Goal: Task Accomplishment & Management: Use online tool/utility

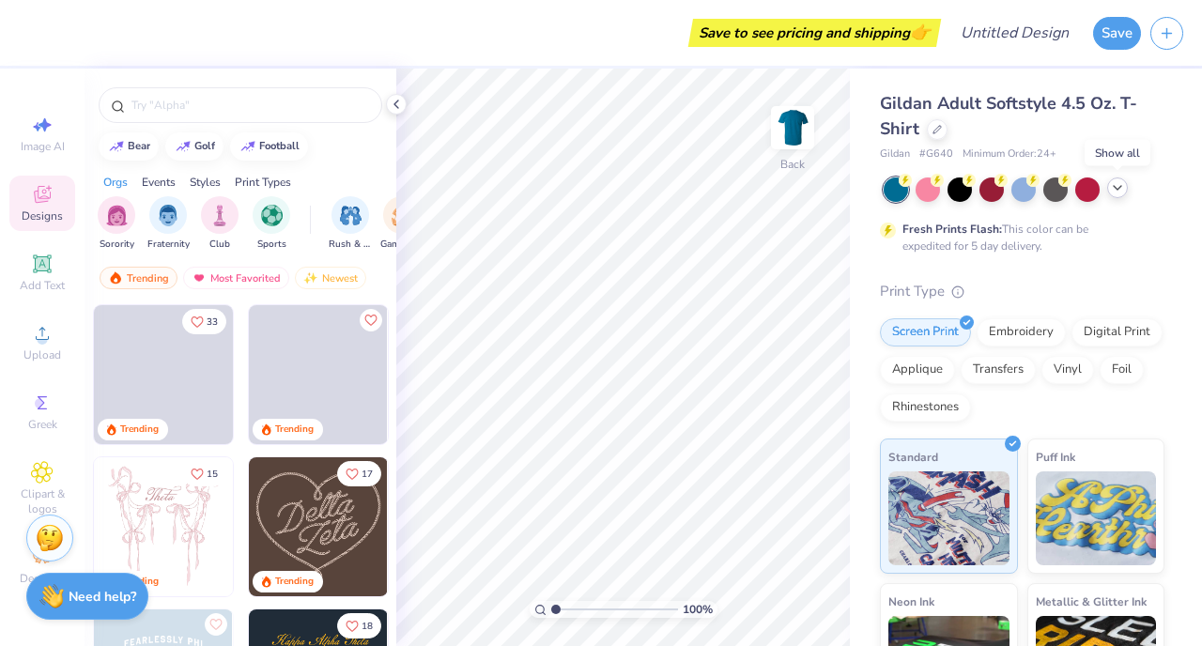
click at [1110, 191] on icon at bounding box center [1117, 187] width 15 height 15
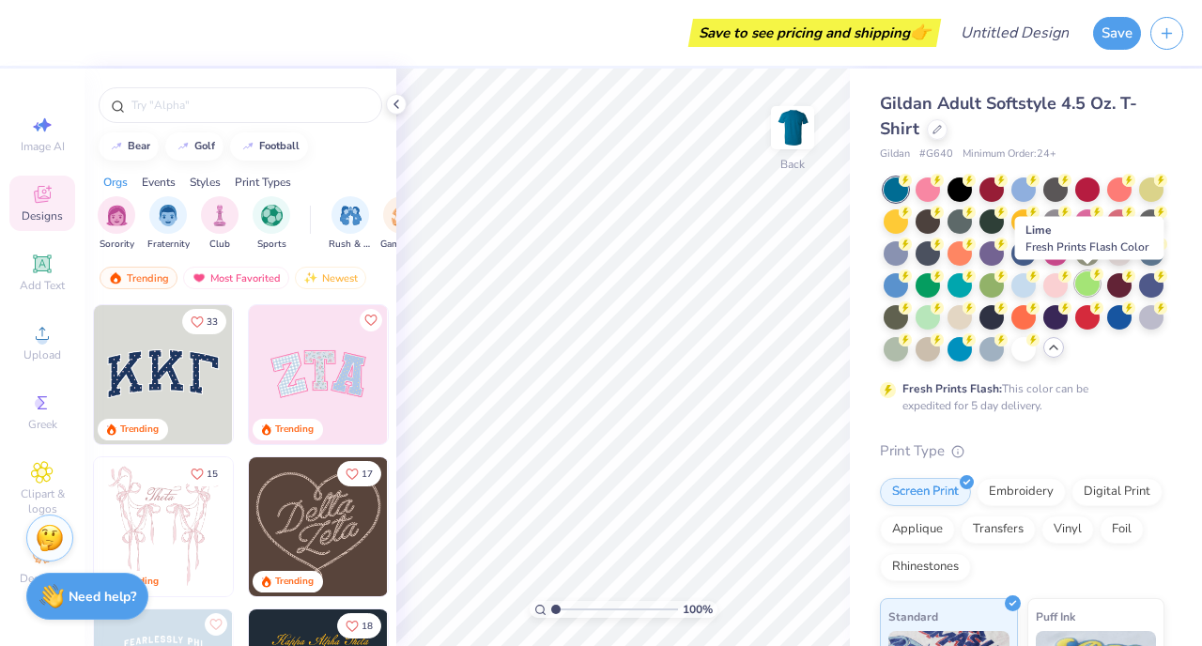
click at [1088, 278] on div at bounding box center [1087, 283] width 24 height 24
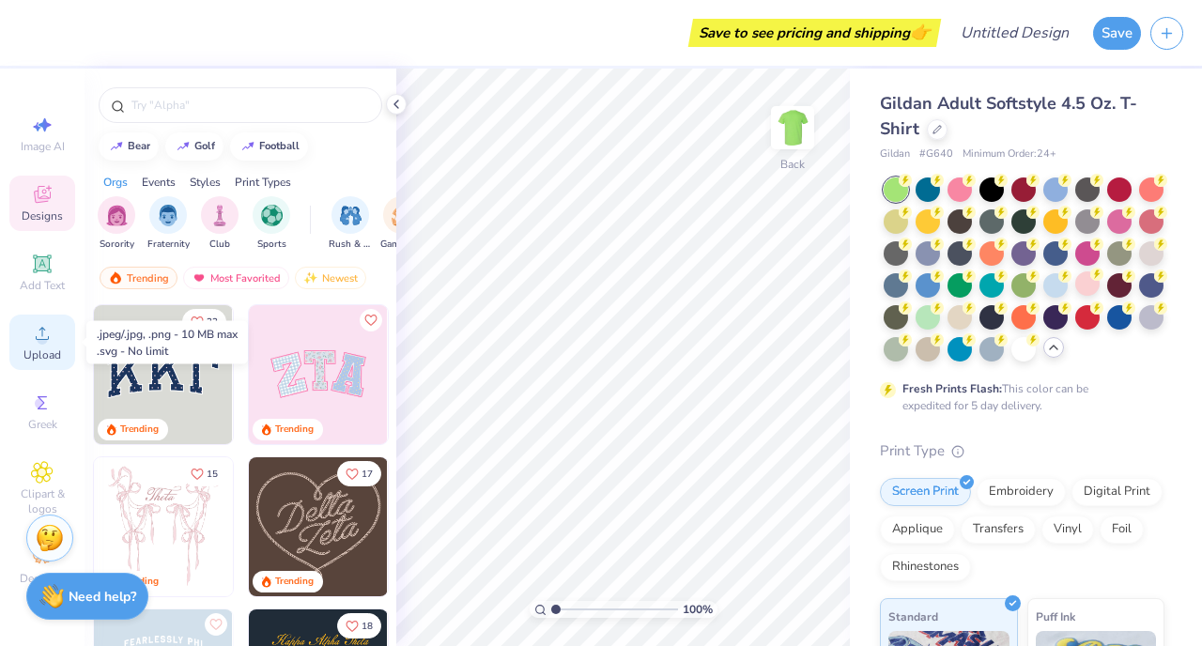
click at [21, 352] on div "Upload" at bounding box center [42, 342] width 66 height 55
click at [42, 351] on span "Upload" at bounding box center [42, 354] width 38 height 15
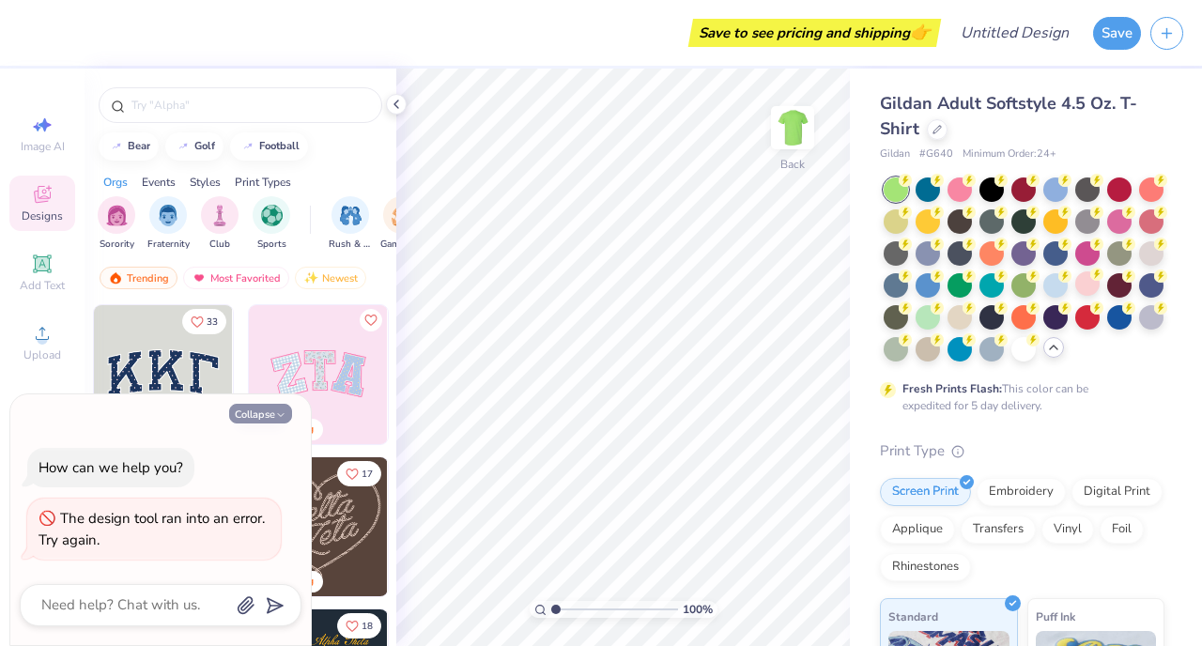
click at [274, 417] on button "Collapse" at bounding box center [260, 414] width 63 height 20
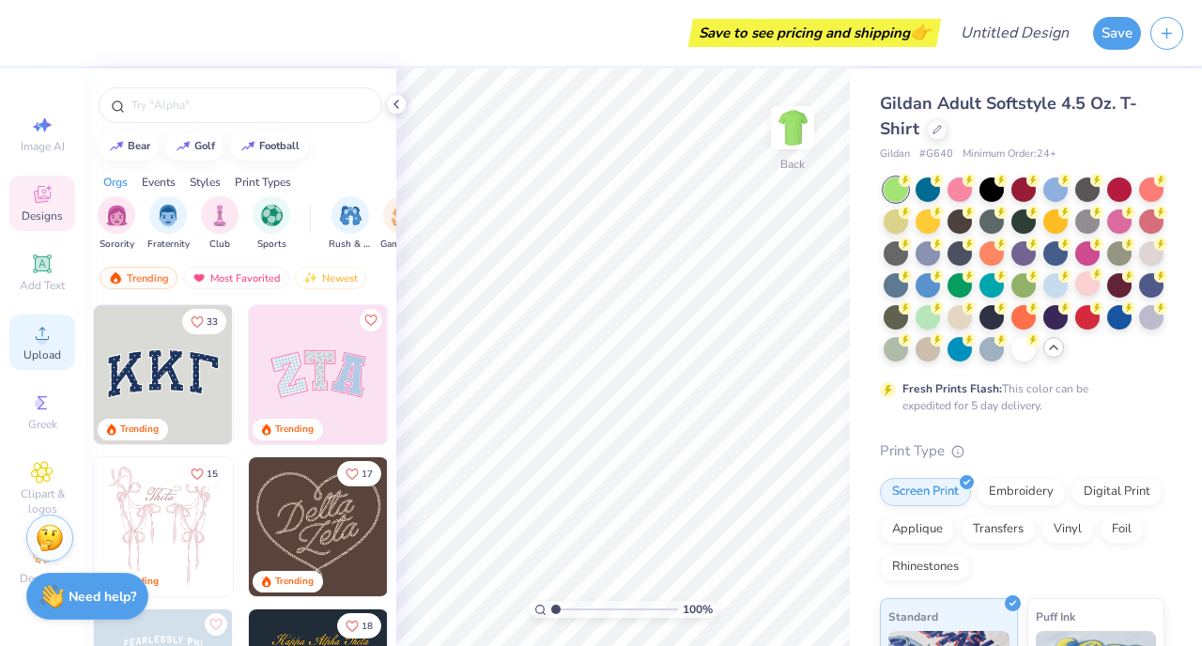
click at [47, 336] on icon at bounding box center [42, 333] width 23 height 23
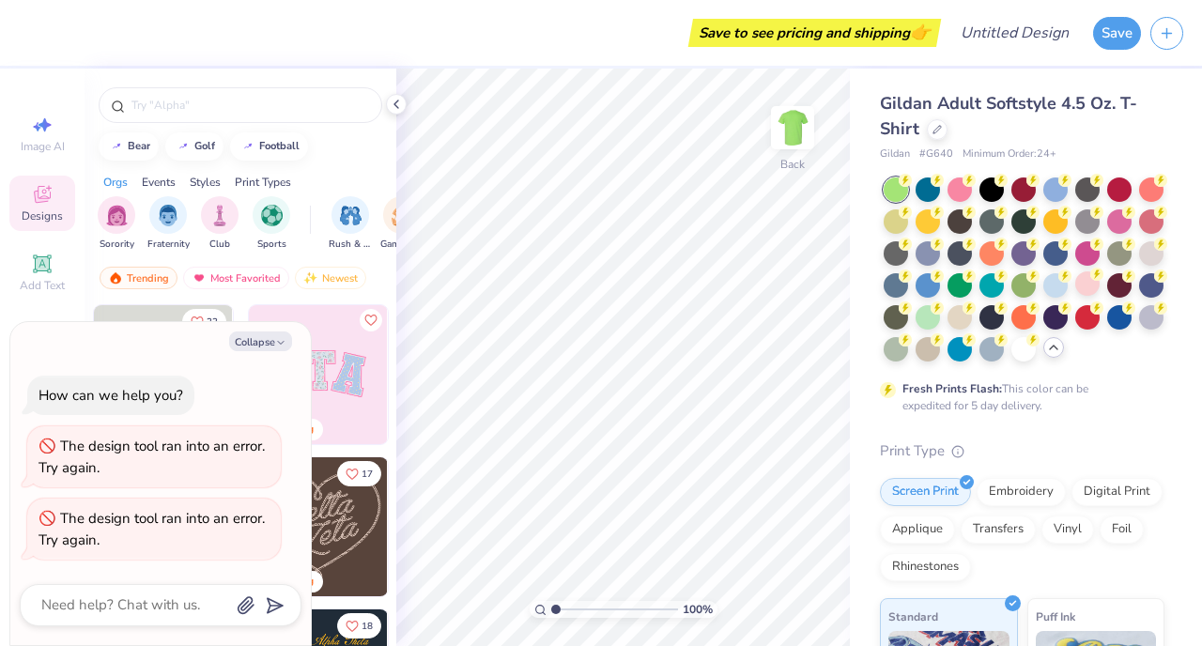
click at [384, 114] on div at bounding box center [241, 101] width 312 height 64
click at [396, 101] on polyline at bounding box center [396, 104] width 4 height 8
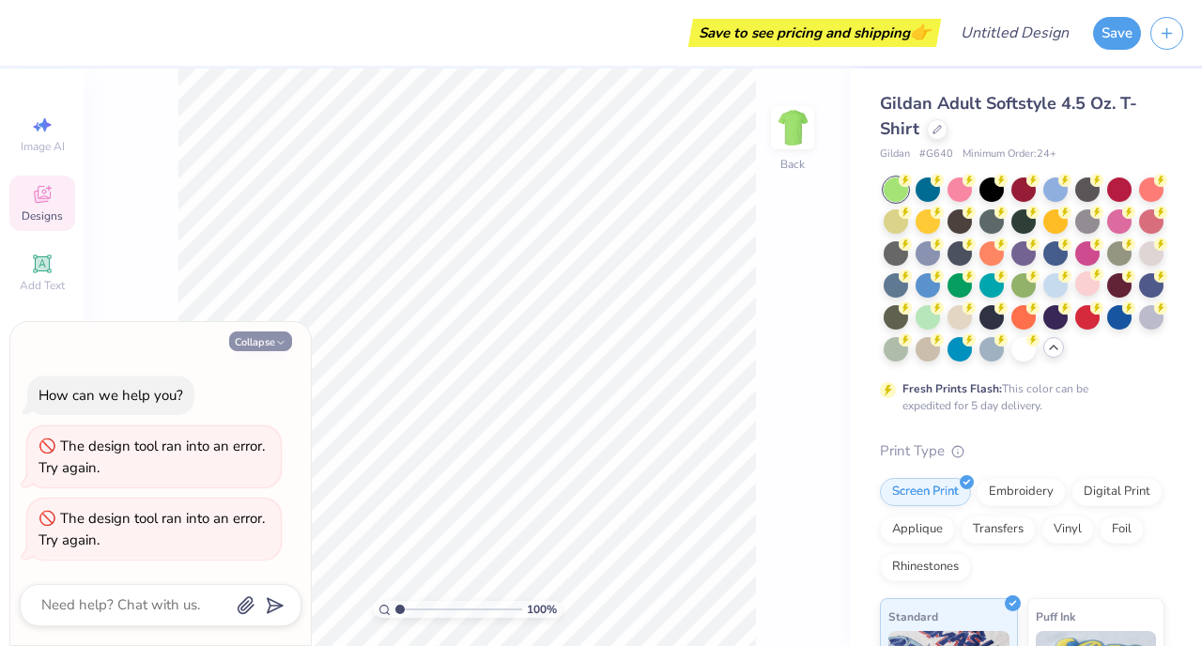
click at [269, 343] on button "Collapse" at bounding box center [260, 341] width 63 height 20
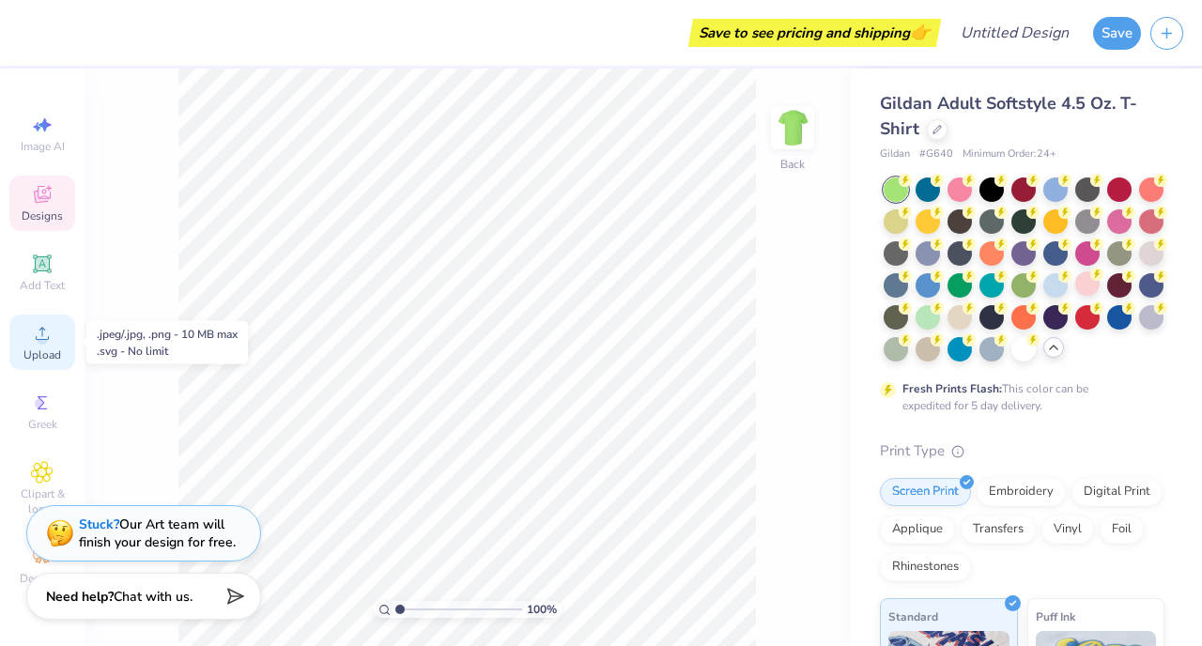
click at [23, 353] on span "Upload" at bounding box center [42, 354] width 38 height 15
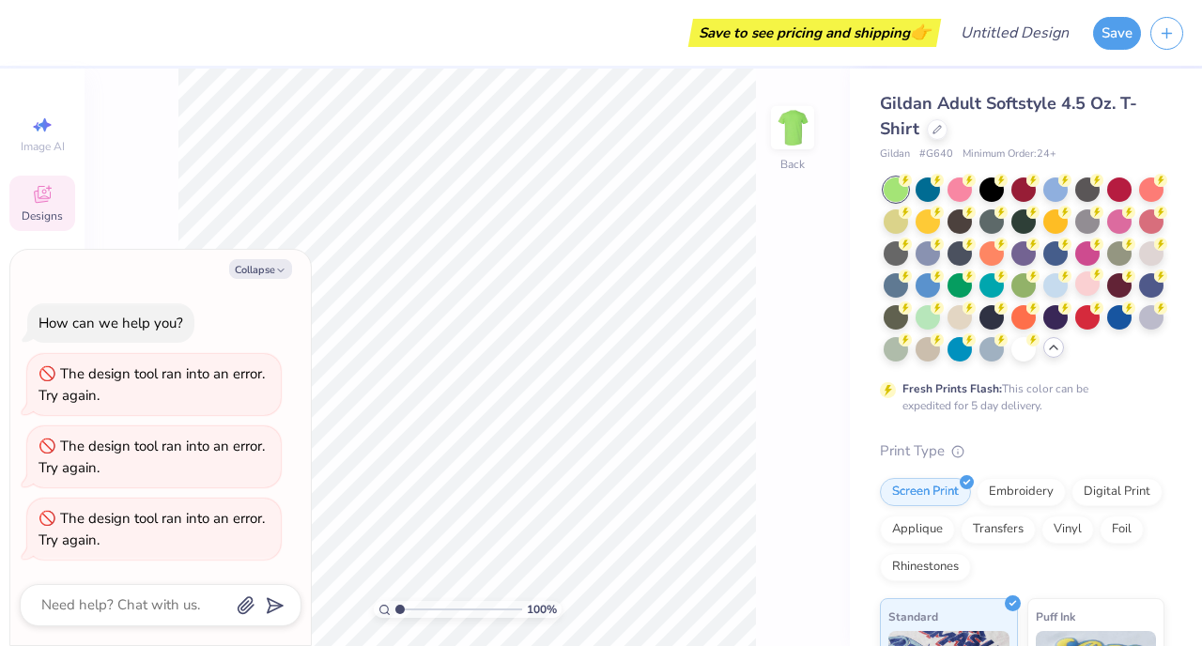
click at [208, 447] on div "The design tool ran into an error. Try again." at bounding box center [151, 457] width 226 height 40
click at [141, 537] on div "The design tool ran into an error. Try again." at bounding box center [153, 529] width 231 height 42
click at [268, 274] on button "Collapse" at bounding box center [260, 269] width 63 height 20
type textarea "x"
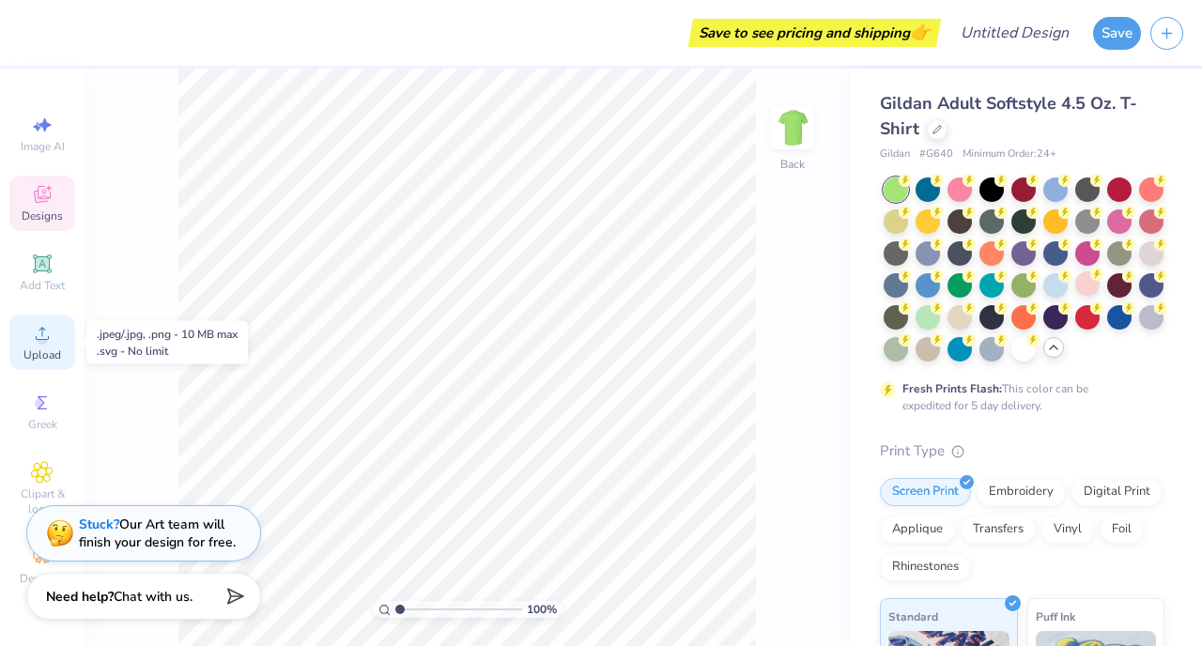
click at [11, 346] on div "Upload" at bounding box center [42, 342] width 66 height 55
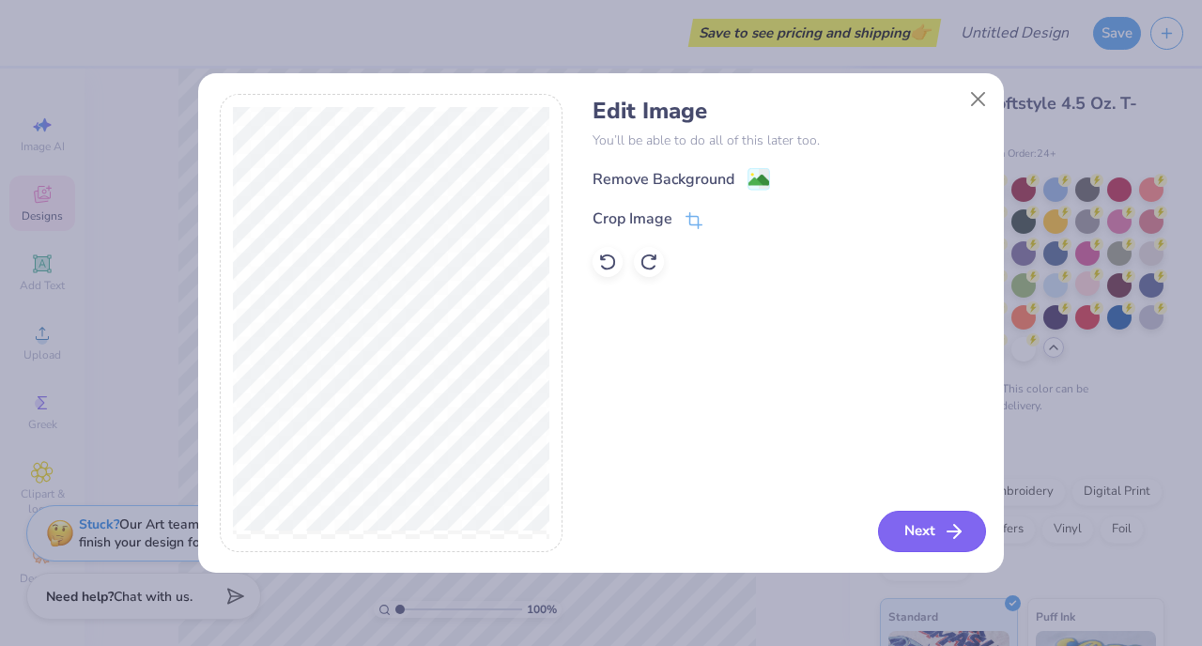
click at [908, 532] on button "Next" at bounding box center [932, 531] width 108 height 41
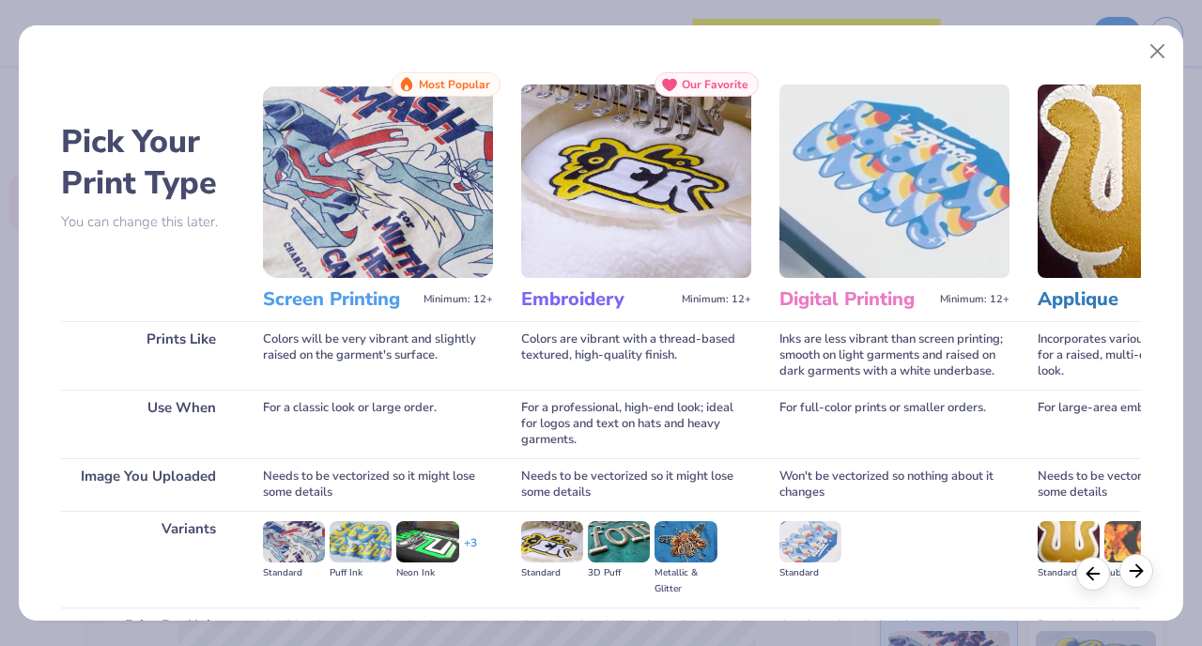
click at [1129, 570] on icon at bounding box center [1136, 571] width 21 height 21
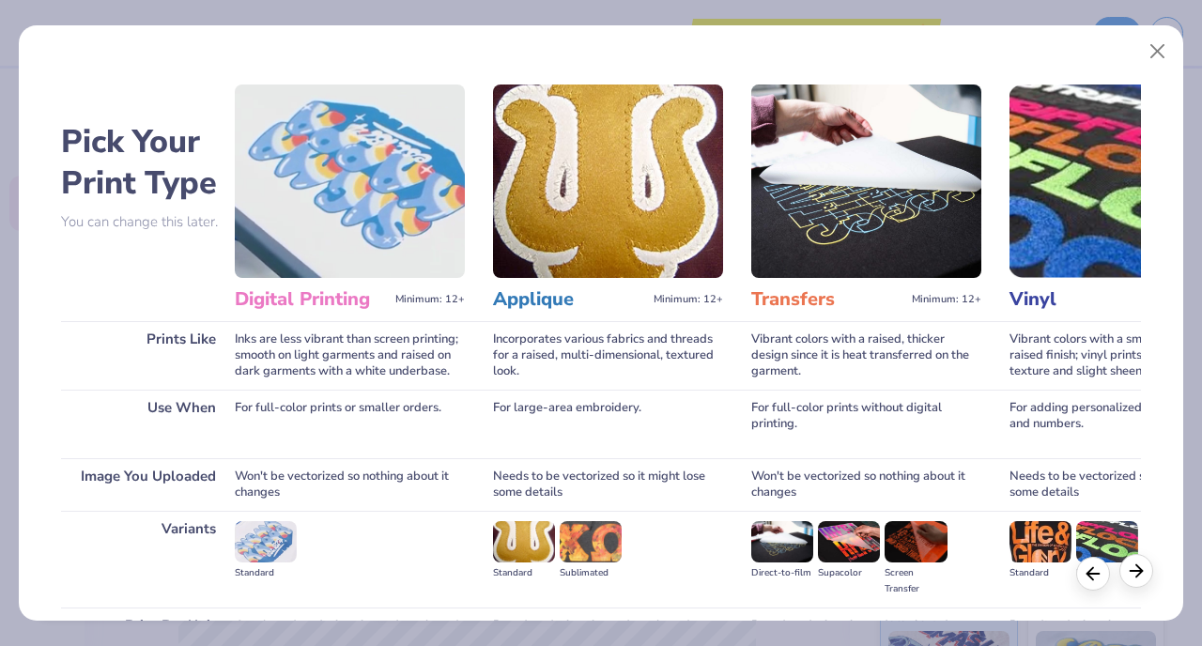
click at [1129, 570] on icon at bounding box center [1136, 571] width 21 height 21
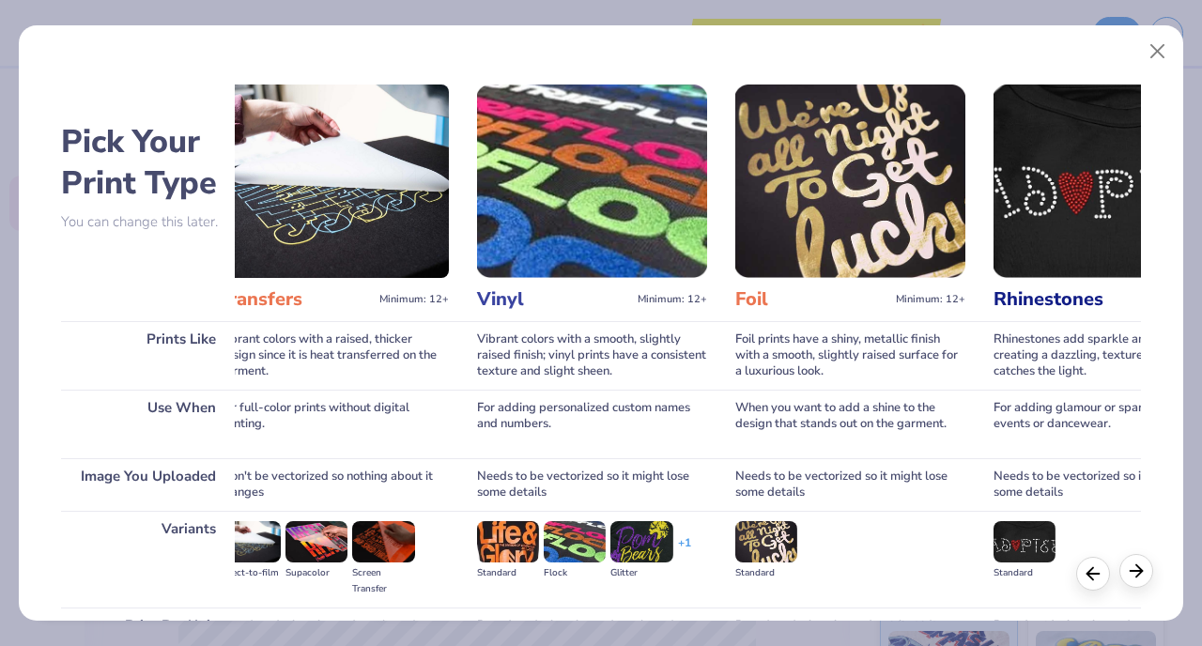
click at [1129, 570] on icon at bounding box center [1136, 571] width 21 height 21
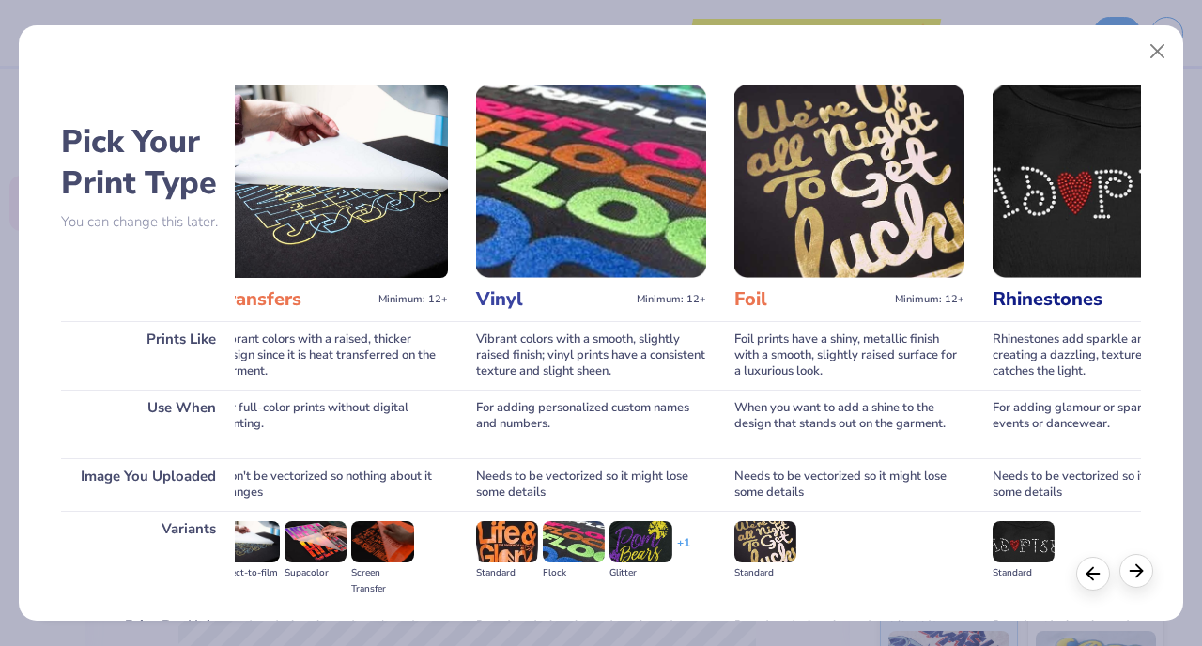
scroll to position [0, 1188]
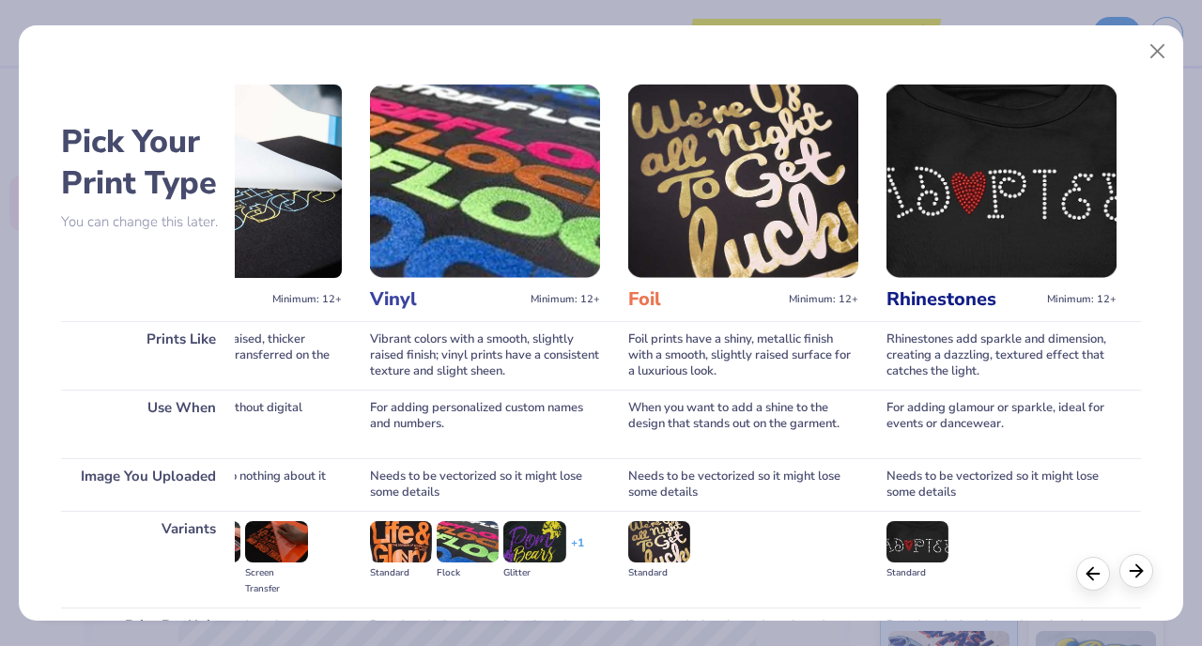
click at [1129, 570] on icon at bounding box center [1136, 571] width 21 height 21
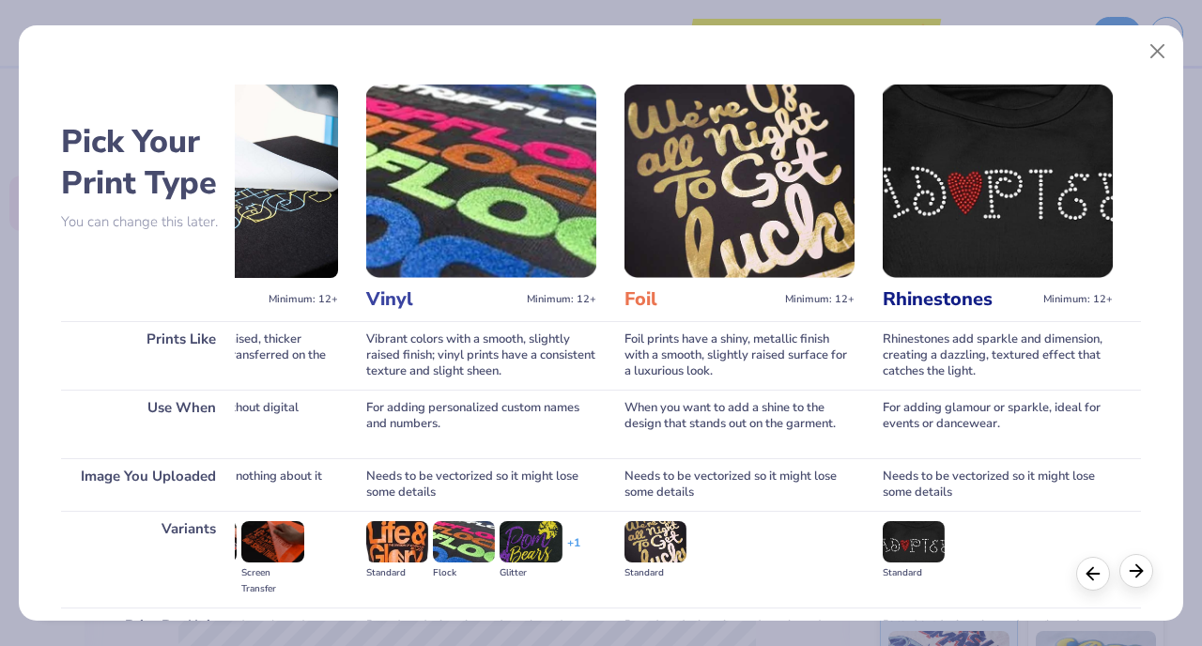
click at [1129, 570] on icon at bounding box center [1136, 571] width 21 height 21
click at [1085, 571] on icon at bounding box center [1093, 571] width 21 height 21
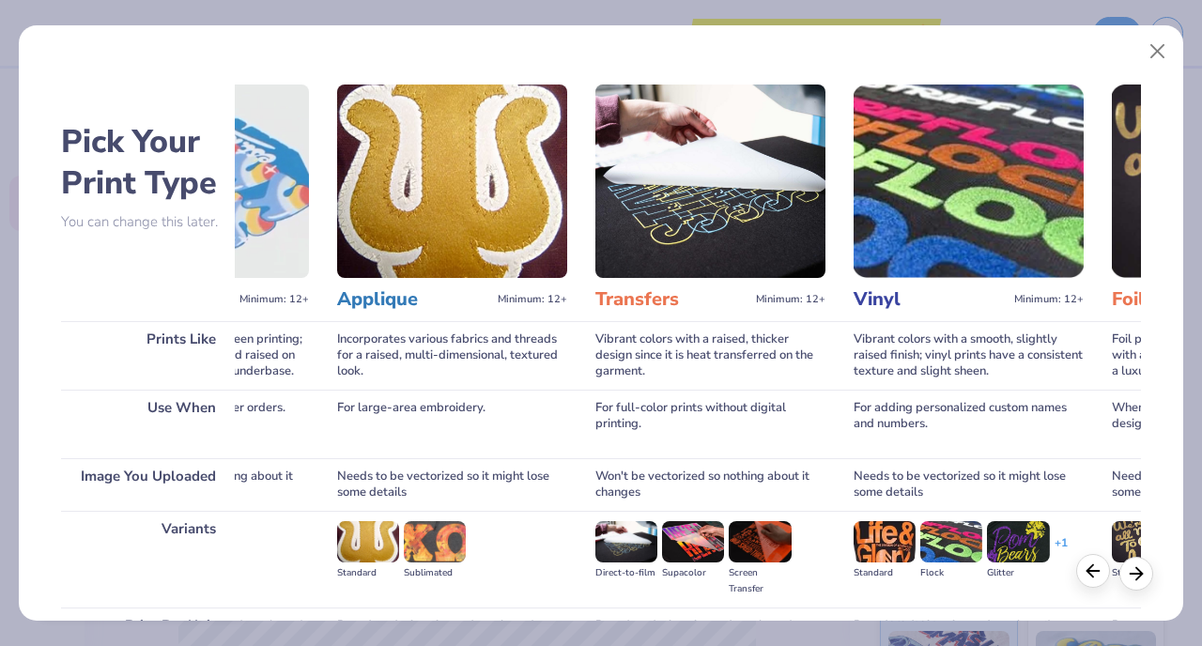
click at [1085, 571] on icon at bounding box center [1093, 571] width 21 height 21
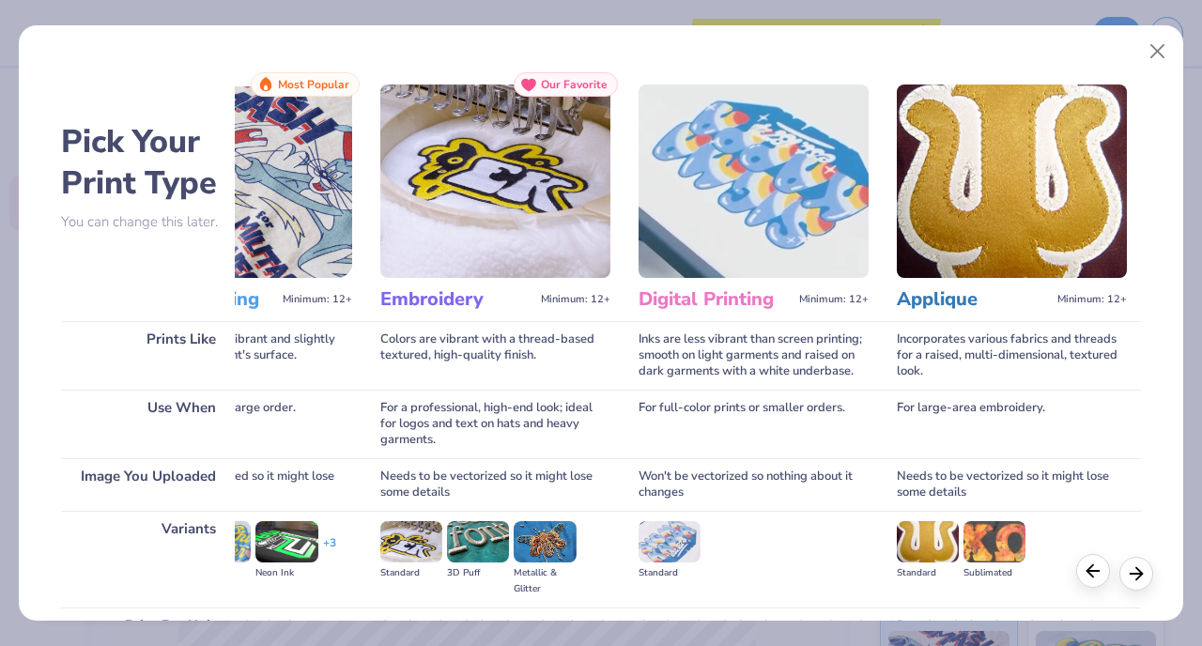
click at [1085, 571] on icon at bounding box center [1093, 571] width 21 height 21
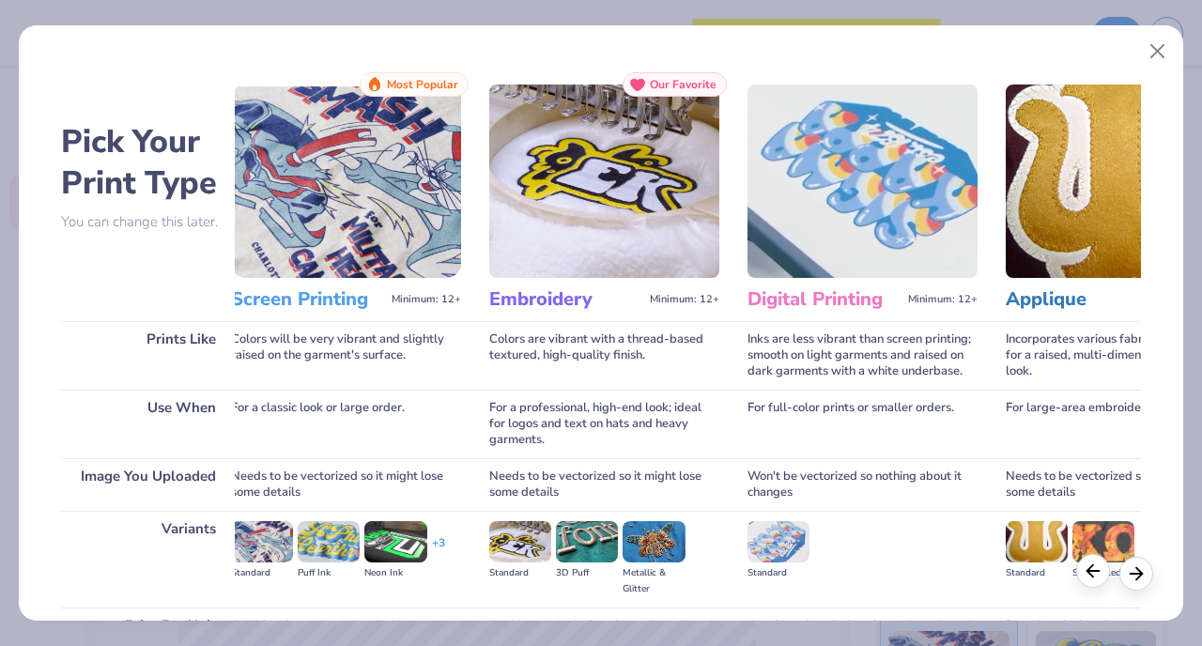
scroll to position [0, 0]
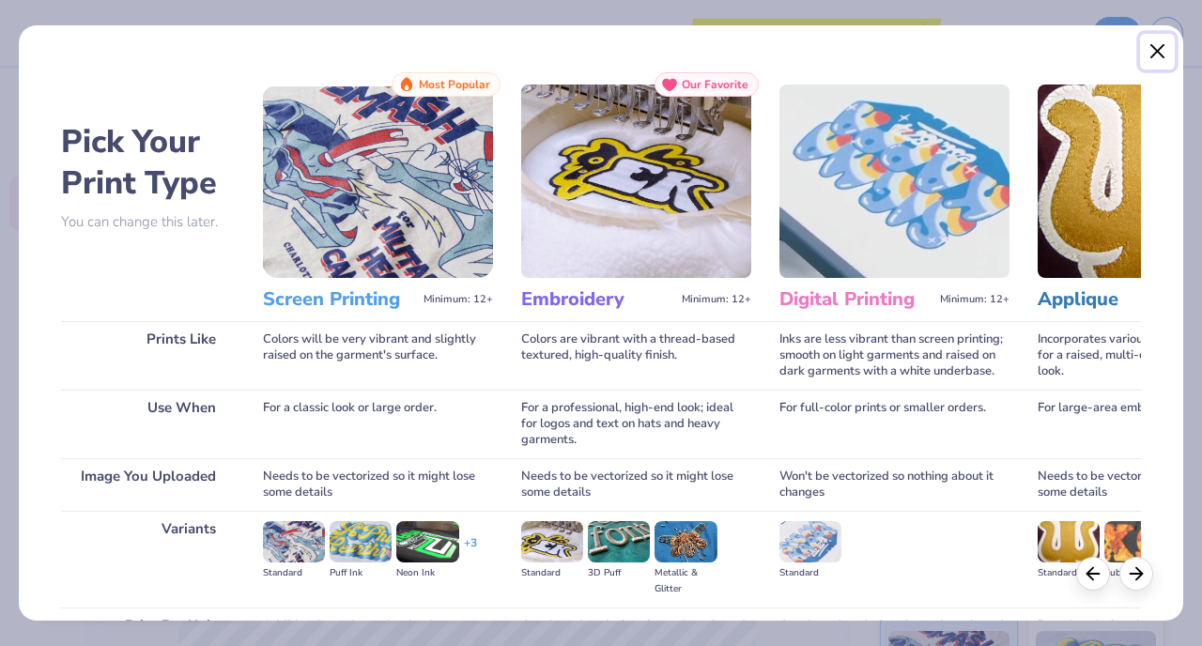
click at [1149, 56] on button "Close" at bounding box center [1158, 52] width 36 height 36
